Goal: Information Seeking & Learning: Learn about a topic

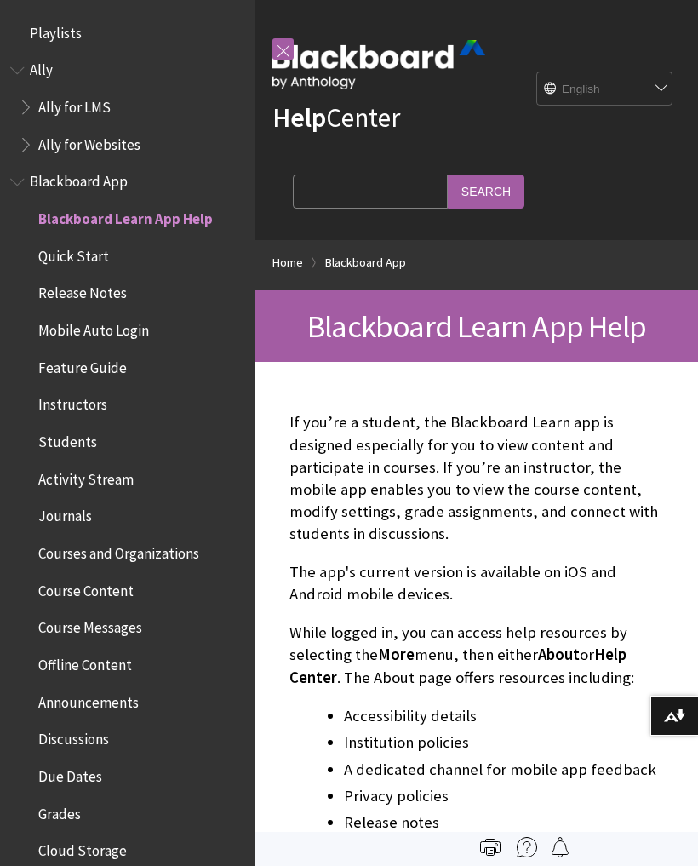
scroll to position [176, 0]
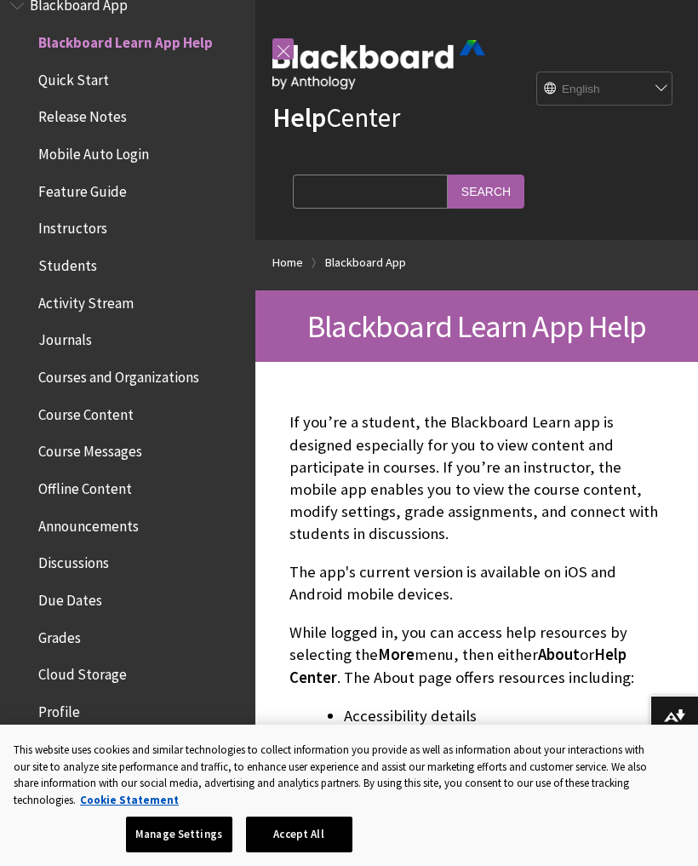
click at [66, 78] on span "Quick Start" at bounding box center [73, 77] width 71 height 23
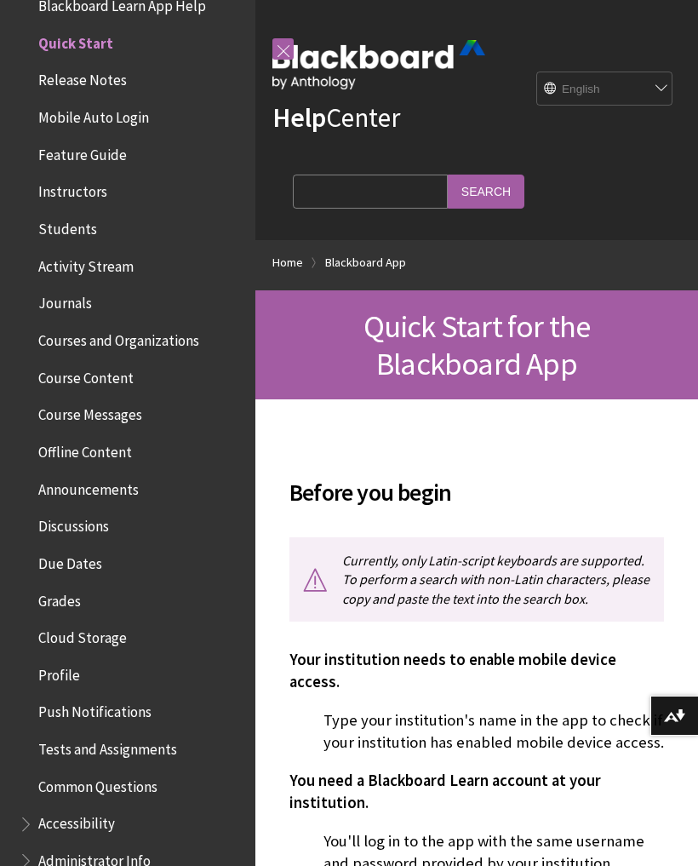
click at [341, 181] on input "Search Query" at bounding box center [370, 191] width 155 height 33
click at [646, 177] on div "Help Center English عربية Català Cymraeg Deutsch Español Suomi Français עברית I…" at bounding box center [476, 120] width 443 height 240
type input ".myschool"
click at [448, 188] on input "Search" at bounding box center [486, 191] width 77 height 33
click at [448, 192] on input "Search" at bounding box center [486, 191] width 77 height 33
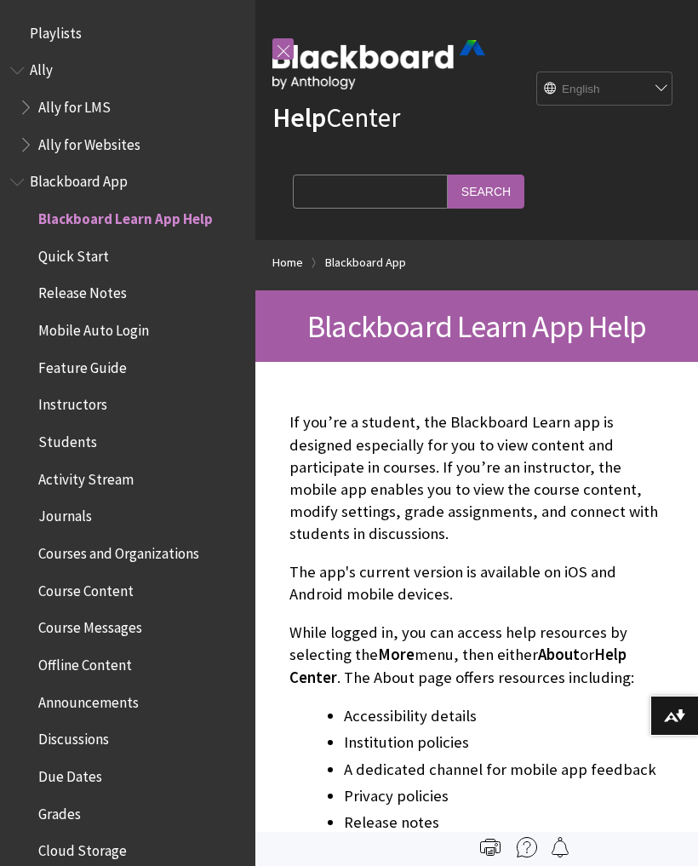
scroll to position [176, 0]
